Goal: Information Seeking & Learning: Learn about a topic

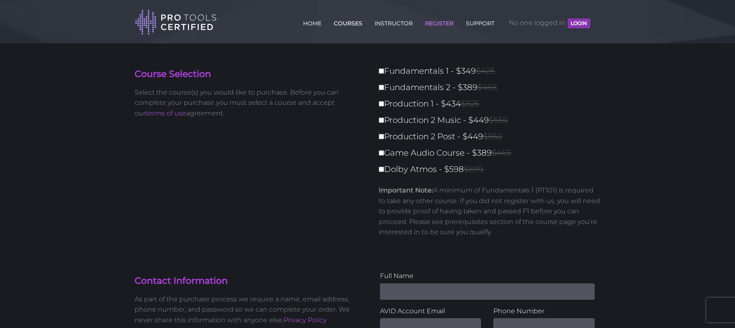
click at [347, 22] on link "COURSES" at bounding box center [348, 21] width 33 height 13
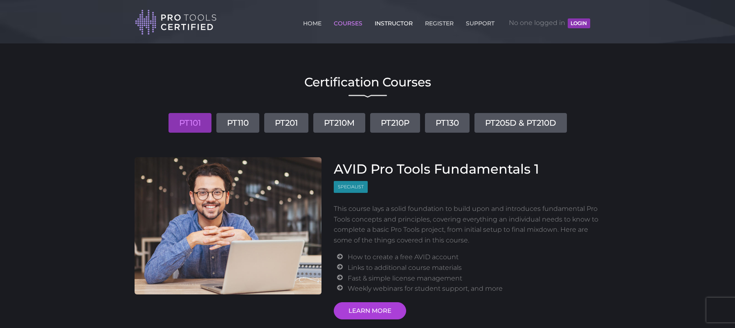
click at [385, 25] on link "INSTRUCTOR" at bounding box center [394, 21] width 42 height 13
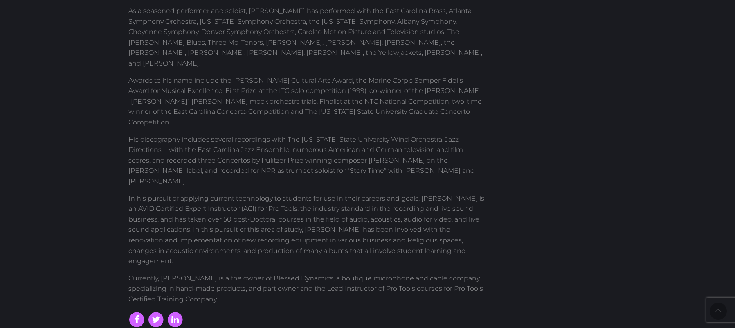
scroll to position [373, 0]
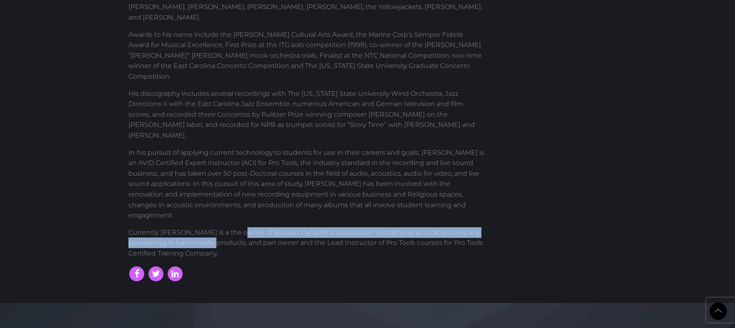
drag, startPoint x: 236, startPoint y: 179, endPoint x: 204, endPoint y: 188, distance: 32.8
click at [204, 227] on p "Currently, [PERSON_NAME] is a the owner of Blessed Dynamics, a boutique microph…" at bounding box center [306, 242] width 356 height 31
copy p "Blessed Dynamics, a boutique microphone and cable company specializing in hand-…"
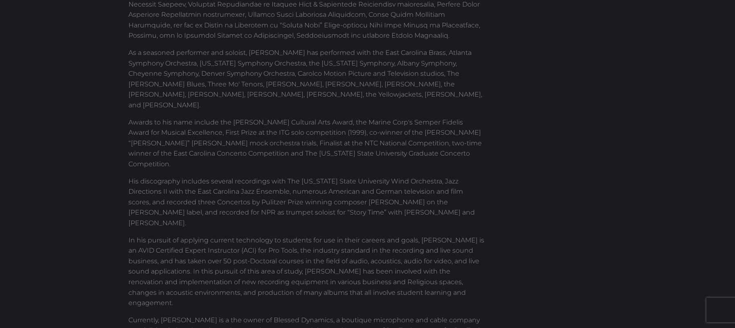
scroll to position [0, 0]
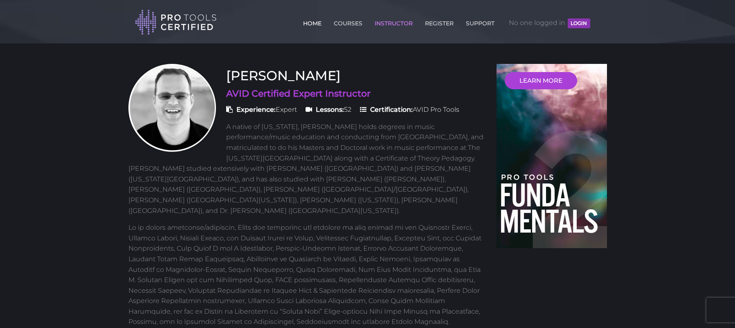
click at [310, 24] on link "HOME" at bounding box center [312, 21] width 22 height 13
click at [342, 22] on link "COURSES" at bounding box center [348, 21] width 33 height 13
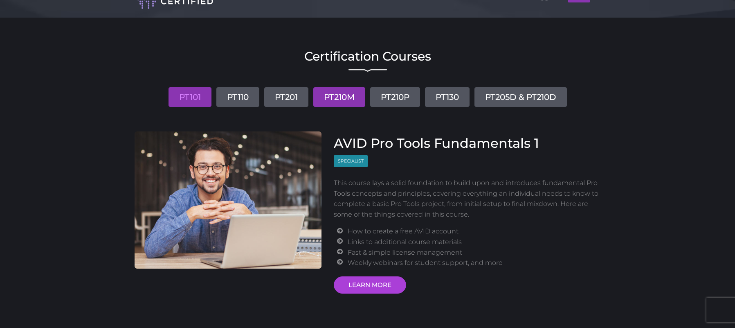
scroll to position [36, 0]
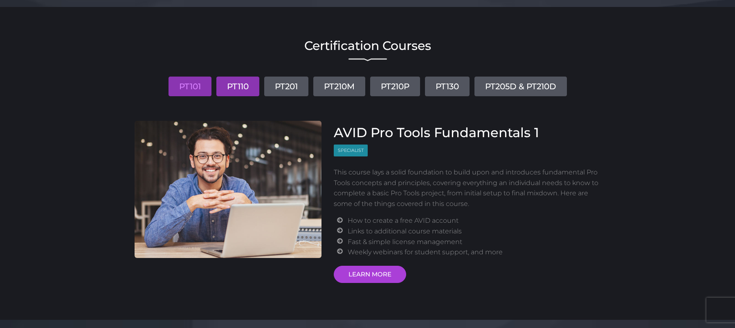
click at [236, 85] on link "PT110" at bounding box center [237, 86] width 43 height 20
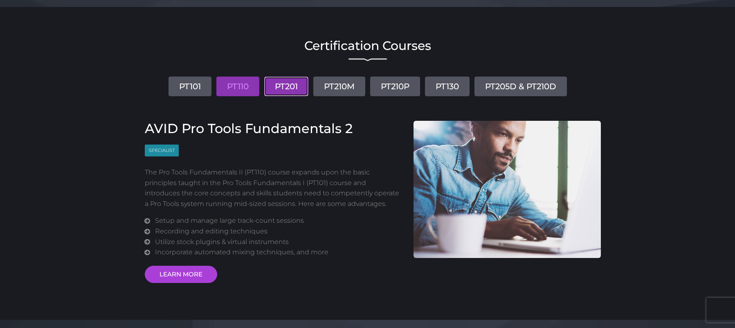
click at [292, 85] on link "PT201" at bounding box center [286, 86] width 44 height 20
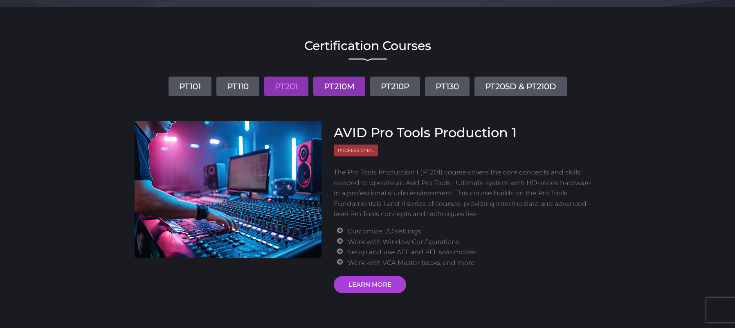
click at [338, 87] on link "PT210M" at bounding box center [339, 86] width 52 height 20
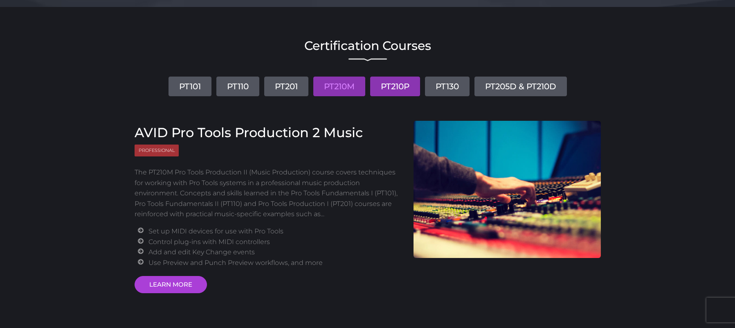
click at [404, 86] on link "PT210P" at bounding box center [395, 86] width 50 height 20
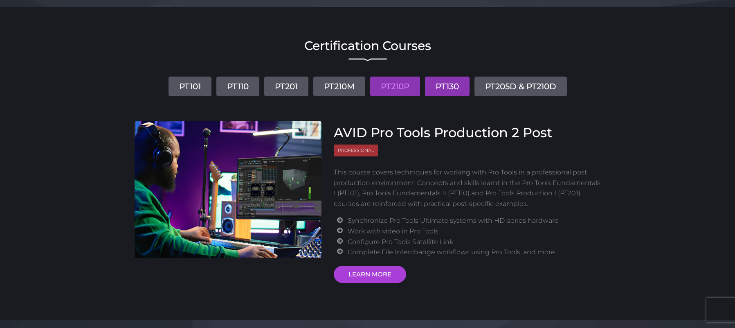
click at [453, 86] on link "PT130" at bounding box center [447, 86] width 45 height 20
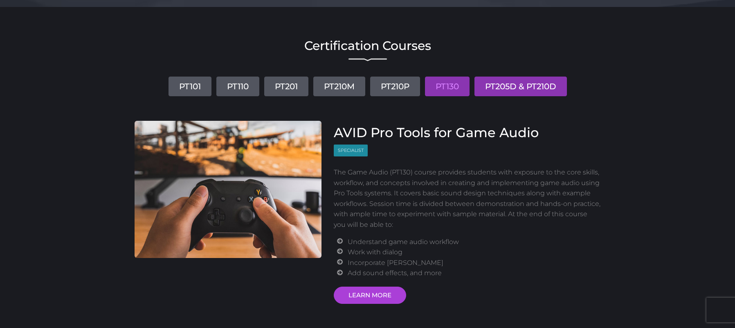
click at [522, 85] on link "PT205D & PT210D" at bounding box center [521, 86] width 92 height 20
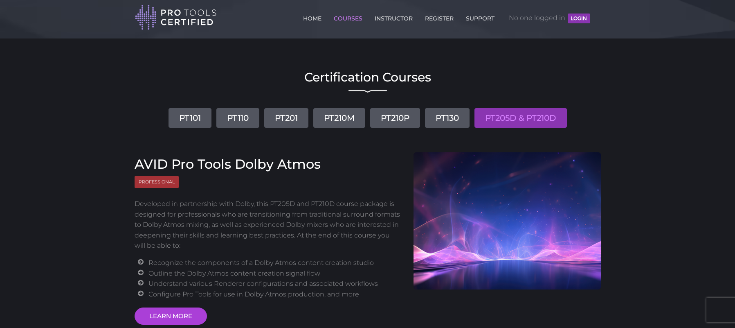
scroll to position [0, 0]
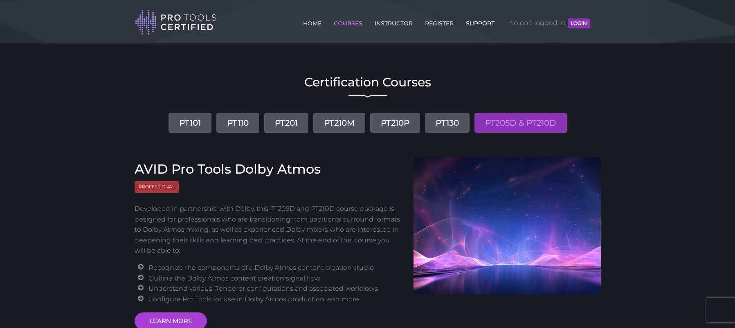
click at [475, 23] on link "SUPPORT" at bounding box center [480, 21] width 33 height 13
